Goal: Task Accomplishment & Management: Manage account settings

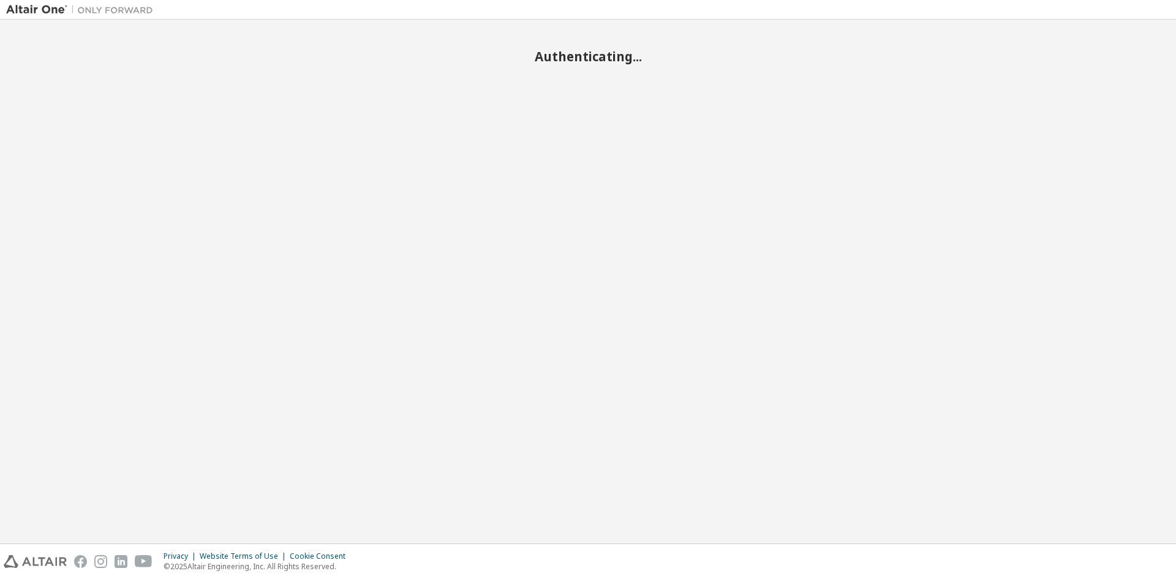
click at [422, 132] on div "Authenticating..." at bounding box center [588, 281] width 1164 height 511
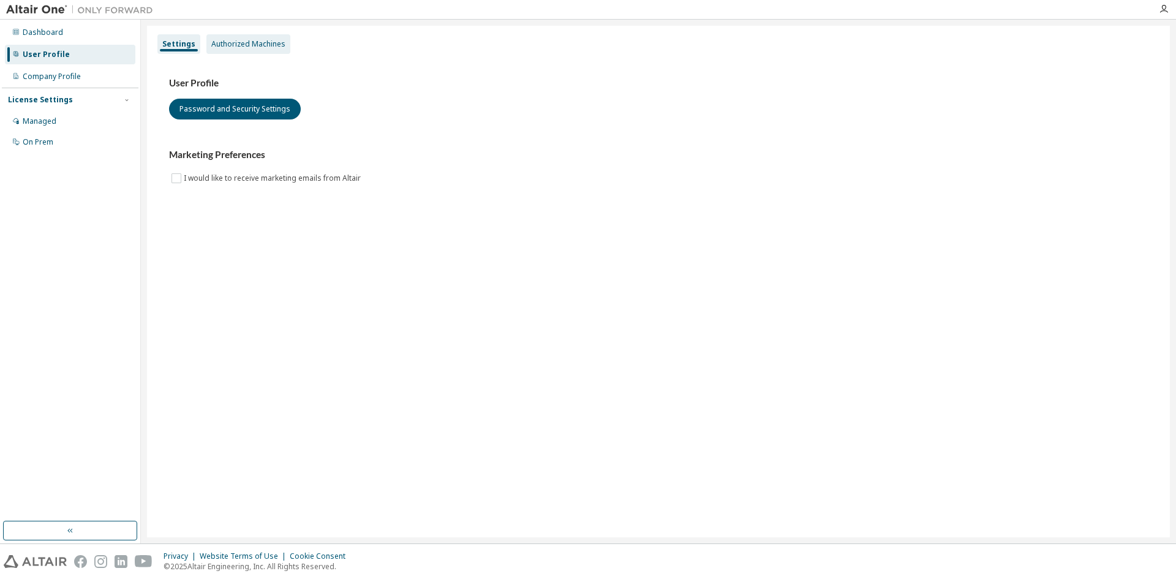
click at [250, 48] on div "Authorized Machines" at bounding box center [248, 44] width 74 height 10
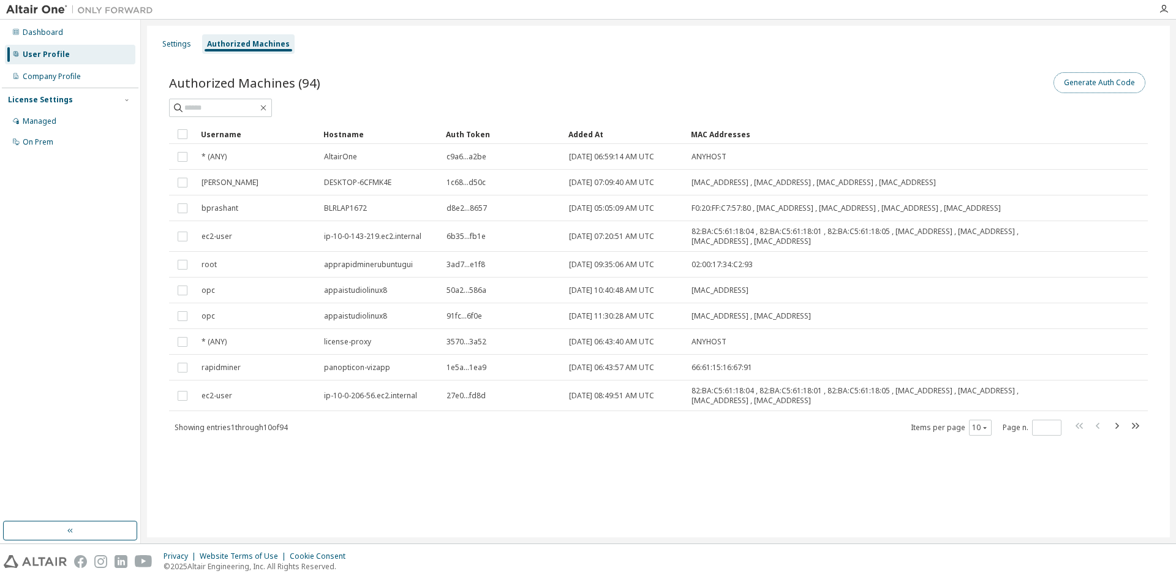
click at [1097, 85] on button "Generate Auth Code" at bounding box center [1100, 82] width 92 height 21
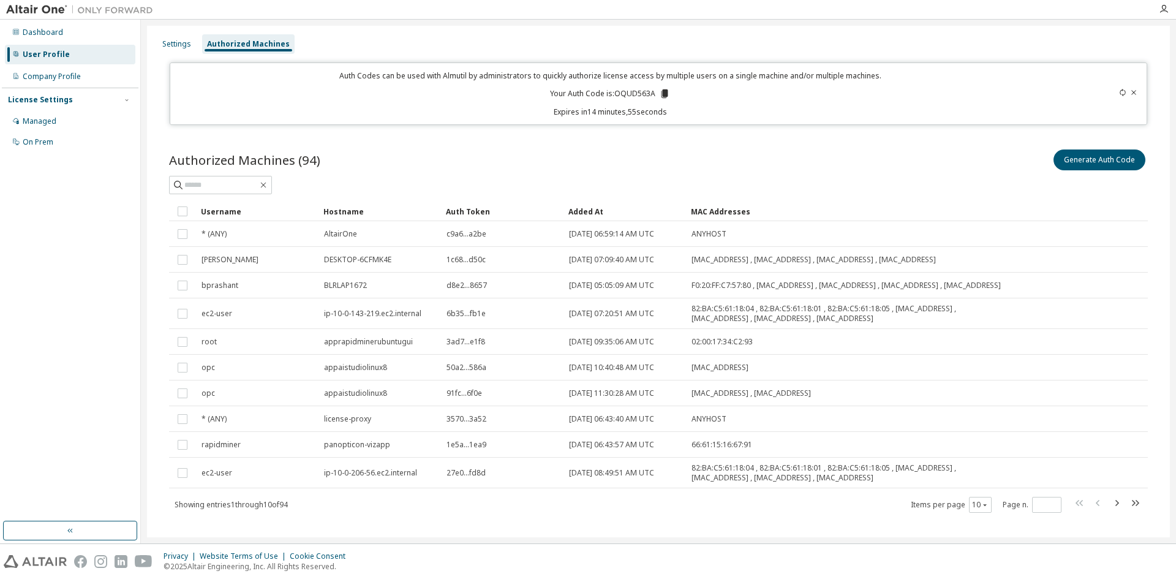
click at [659, 94] on icon at bounding box center [664, 93] width 11 height 11
click at [828, 578] on div "Privacy Website Terms of Use Cookie Consent © 2025 Altair Engineering, Inc. All…" at bounding box center [588, 561] width 1176 height 35
